Goal: Navigation & Orientation: Locate item on page

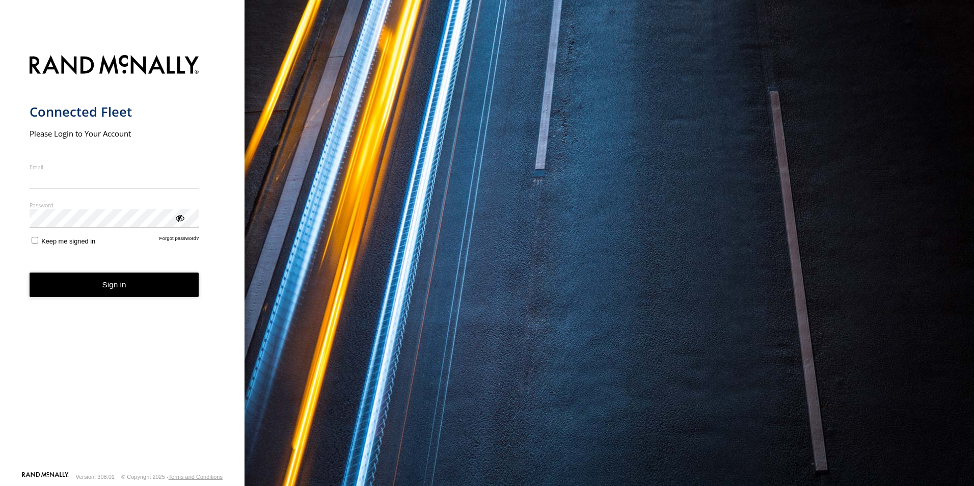
click at [84, 184] on input "Email" at bounding box center [115, 180] width 170 height 18
type input "**********"
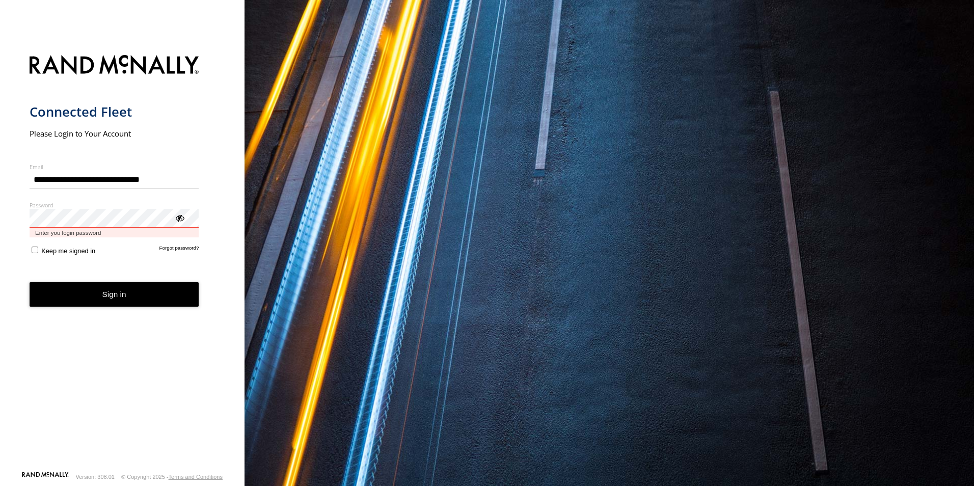
click at [30, 282] on button "Sign in" at bounding box center [115, 294] width 170 height 25
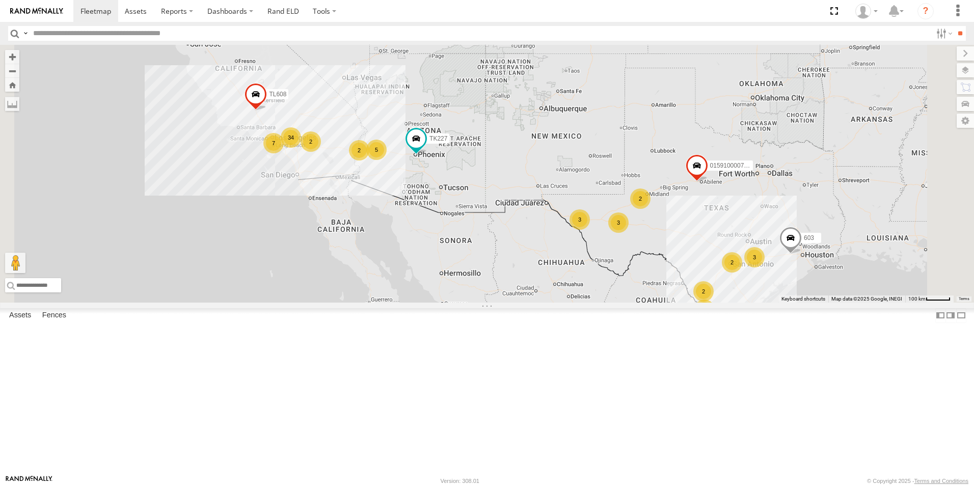
click at [590, 230] on div "3" at bounding box center [579, 219] width 20 height 20
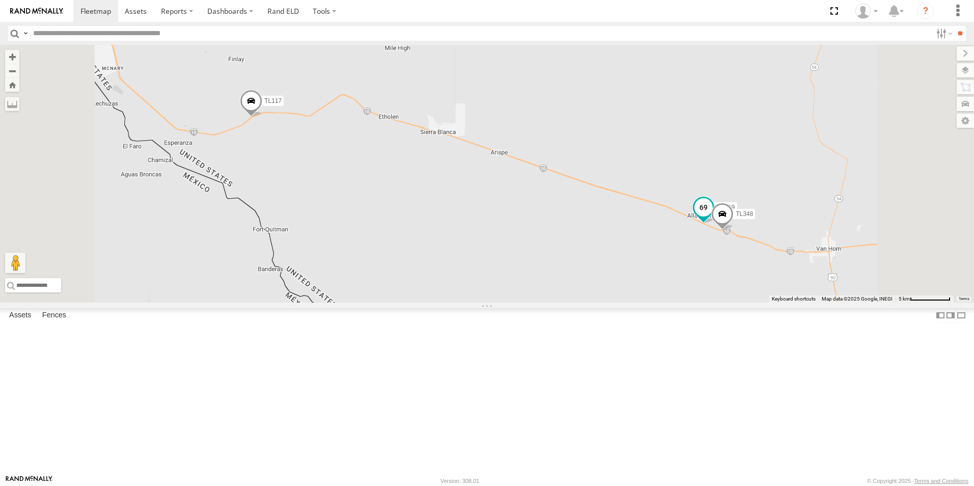
click at [712, 216] on span at bounding box center [703, 207] width 18 height 18
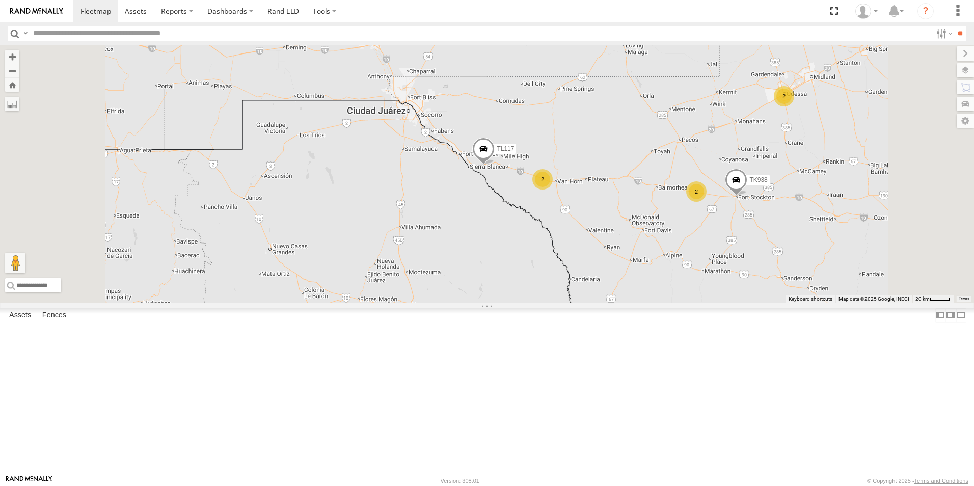
click at [0, 0] on div "TK769" at bounding box center [0, 0] width 0 height 0
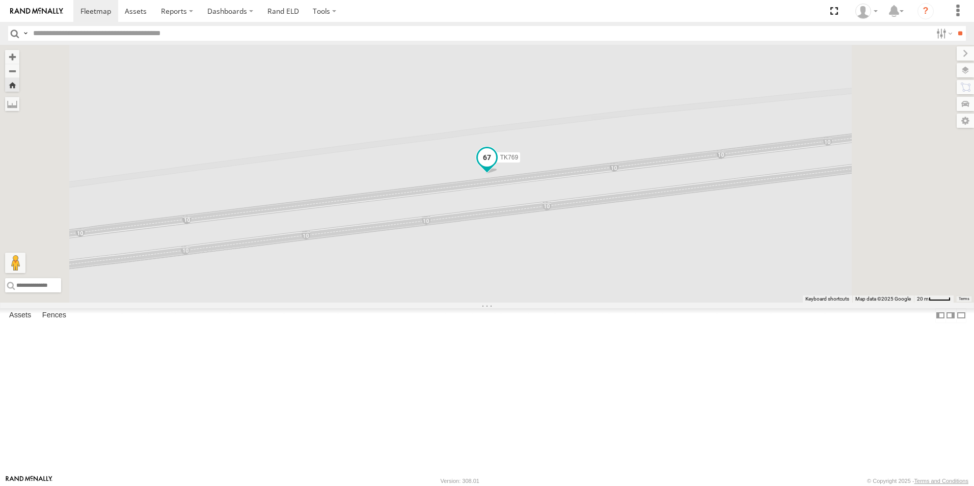
click at [496, 166] on span at bounding box center [487, 157] width 18 height 18
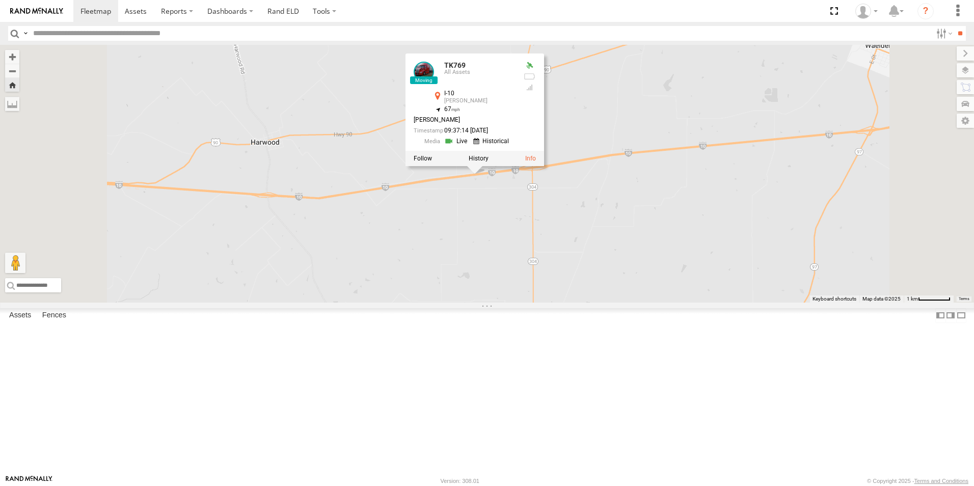
click at [603, 292] on div "TK769 TK769 All Assets I-10 [PERSON_NAME] 29.6565 , -97.43472 67 [PERSON_NAME] …" at bounding box center [487, 174] width 974 height 258
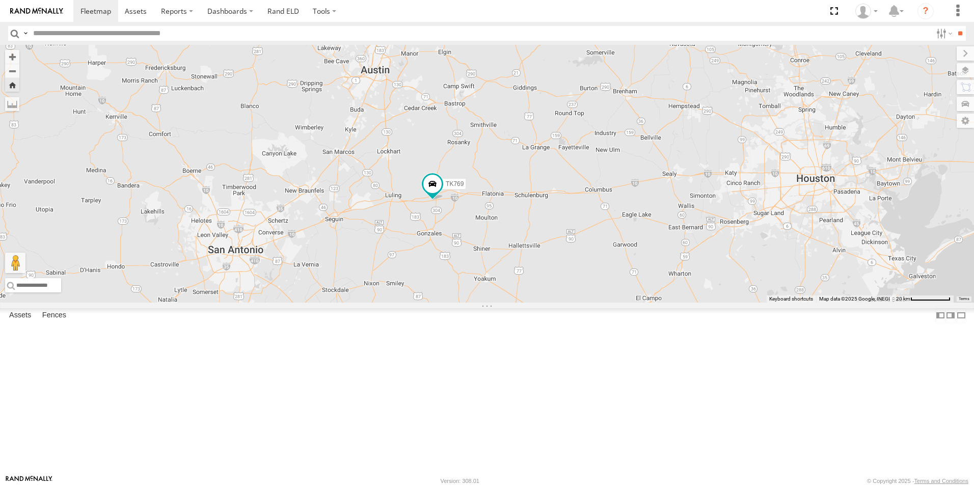
drag, startPoint x: 739, startPoint y: 117, endPoint x: 695, endPoint y: 113, distance: 44.4
click at [695, 113] on div "TK769" at bounding box center [487, 174] width 974 height 258
